Goal: Transaction & Acquisition: Obtain resource

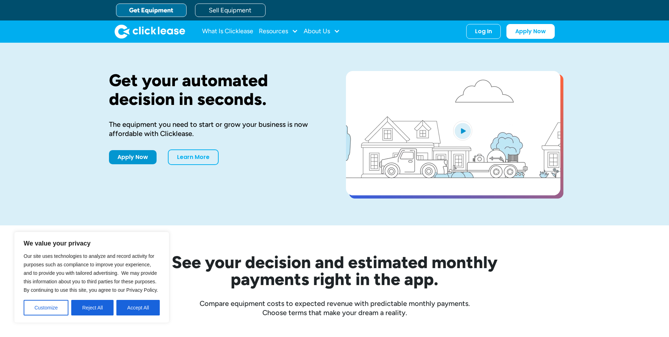
click at [160, 13] on link "Get Equipment" at bounding box center [151, 10] width 71 height 13
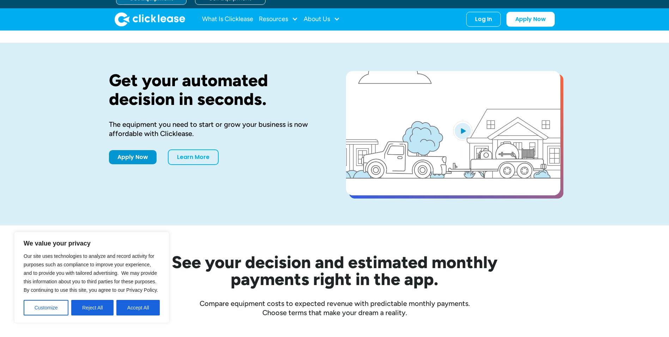
scroll to position [35, 0]
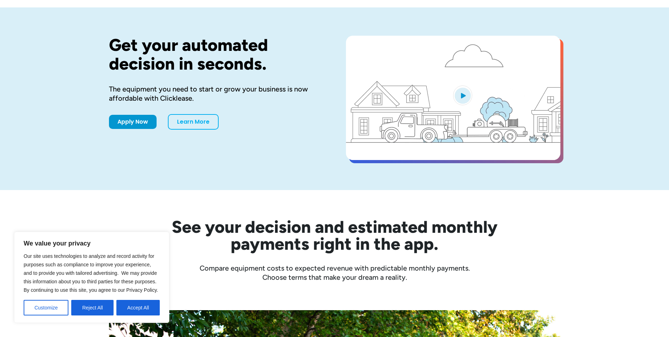
drag, startPoint x: 139, startPoint y: 312, endPoint x: 140, endPoint y: 308, distance: 4.1
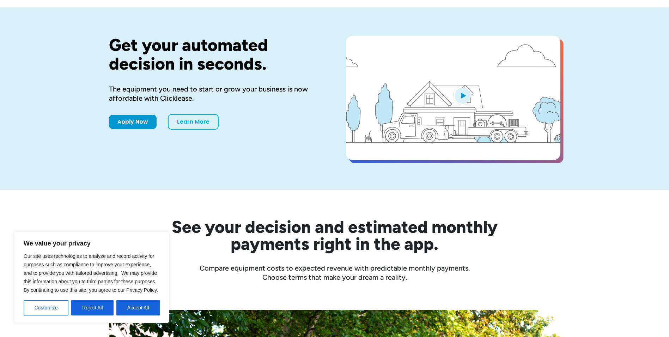
click at [139, 312] on button "Accept All" at bounding box center [137, 308] width 43 height 16
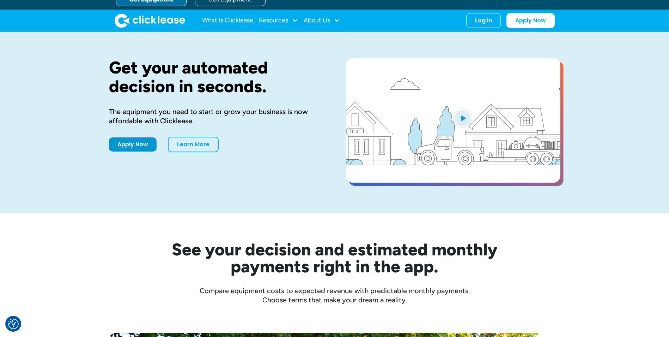
scroll to position [0, 0]
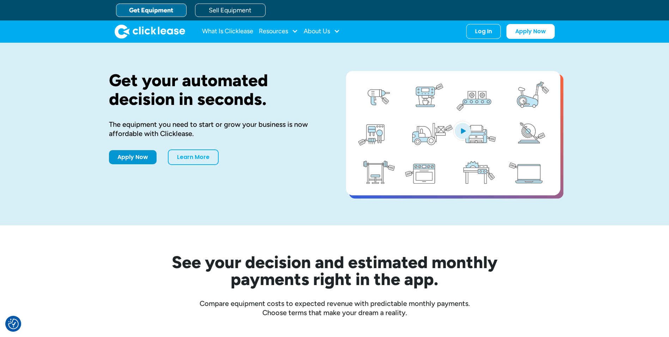
click at [160, 7] on link "Get Equipment" at bounding box center [151, 10] width 71 height 13
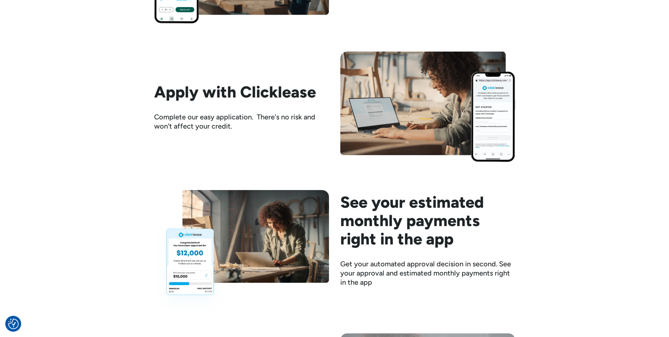
scroll to position [812, 0]
